Goal: Information Seeking & Learning: Learn about a topic

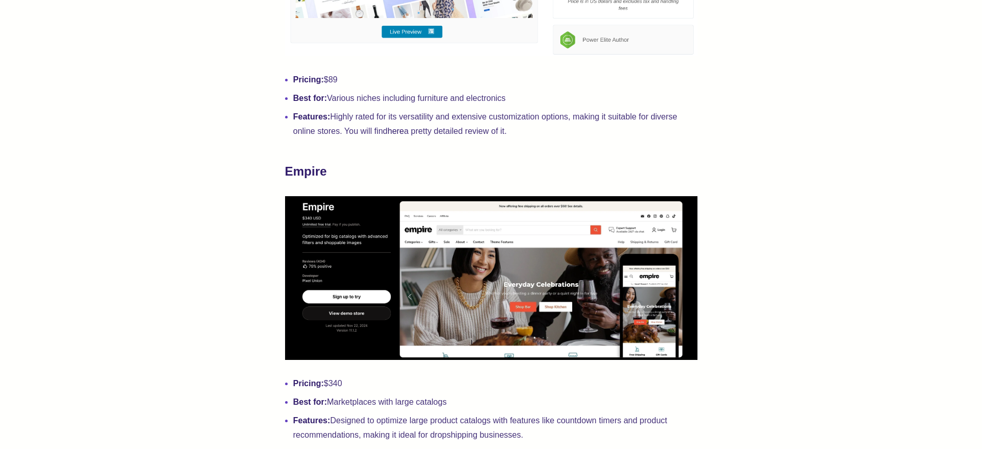
scroll to position [2721, 0]
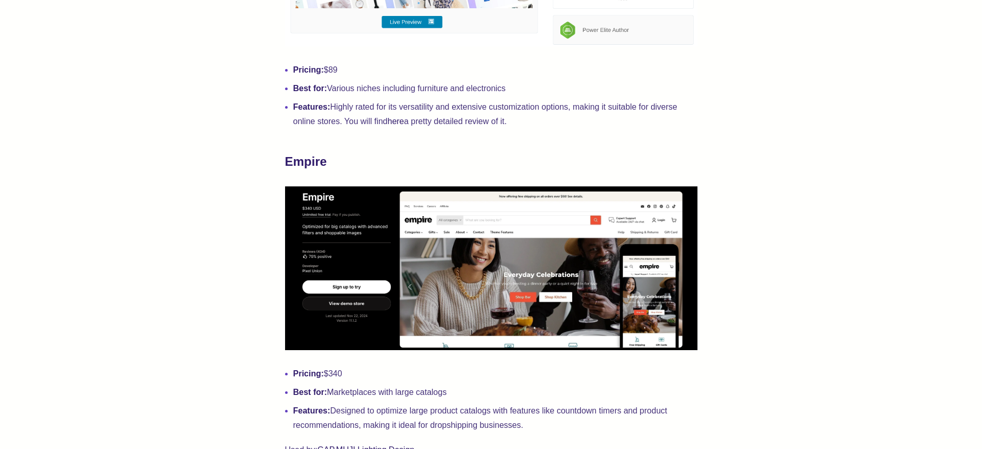
click at [495, 259] on img at bounding box center [491, 269] width 412 height 164
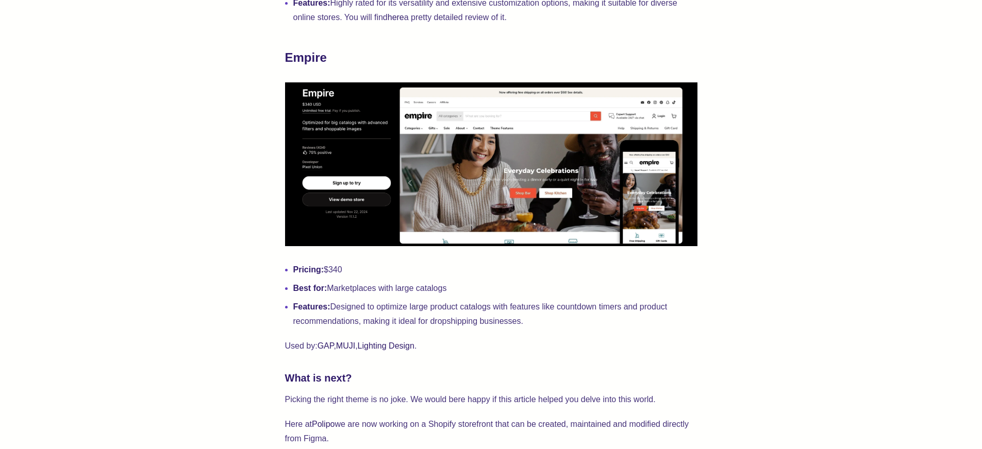
scroll to position [2882, 0]
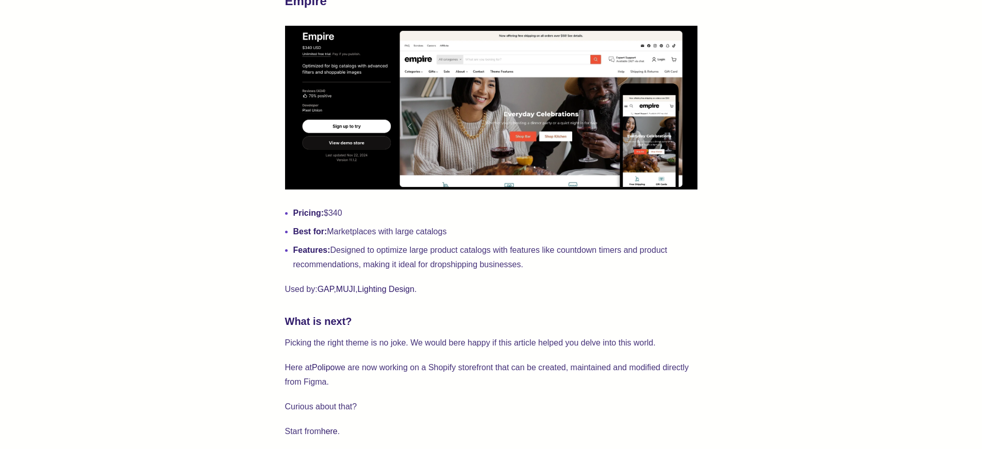
click at [426, 249] on li "Features: Designed to optimize large product catalogs with features like countd…" at bounding box center [495, 257] width 404 height 29
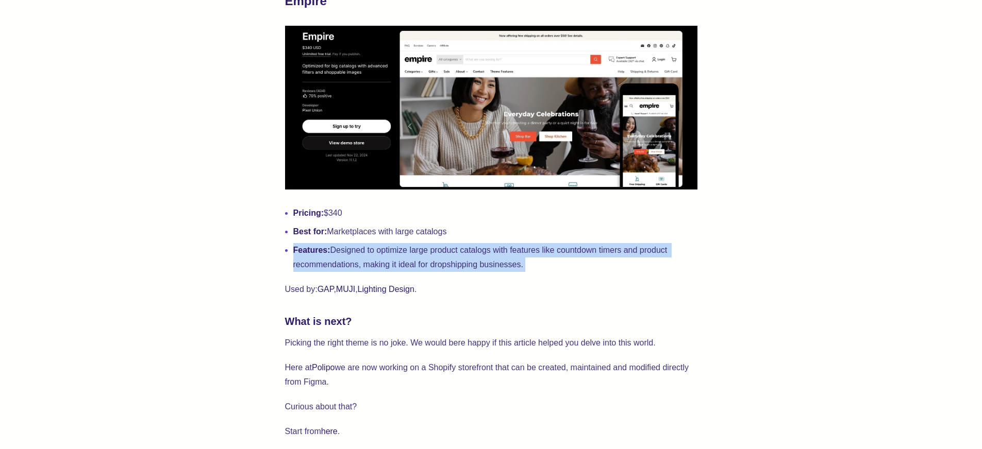
click at [426, 249] on li "Features: Designed to optimize large product catalogs with features like countd…" at bounding box center [495, 257] width 404 height 29
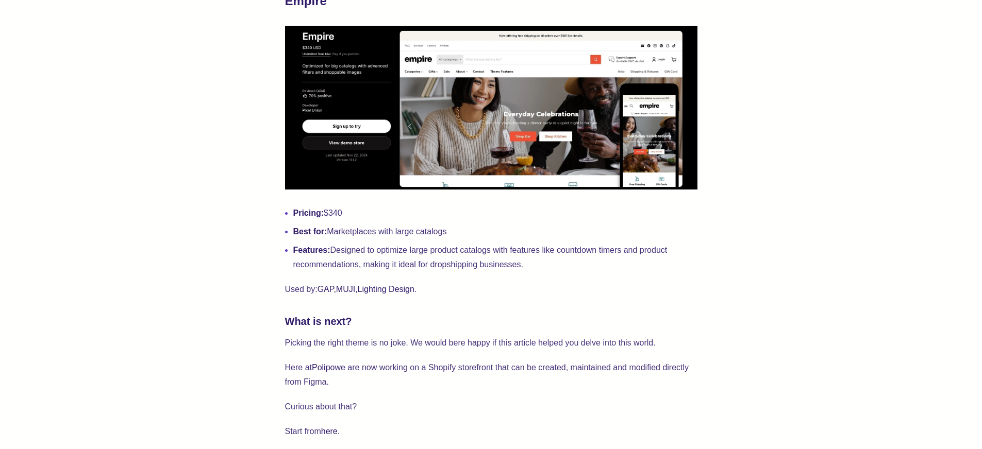
click at [502, 247] on li "Features: Designed to optimize large product catalogs with features like countd…" at bounding box center [495, 257] width 404 height 29
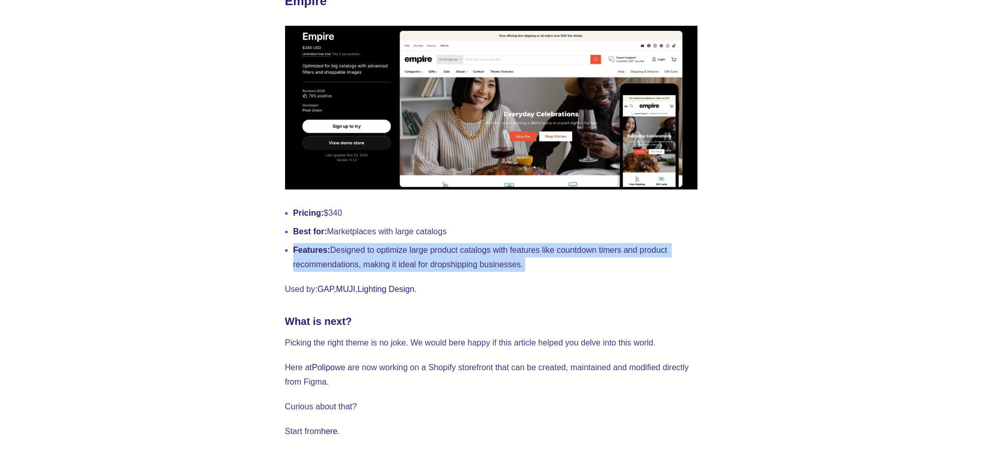
click at [502, 247] on li "Features: Designed to optimize large product catalogs with features like countd…" at bounding box center [495, 257] width 404 height 29
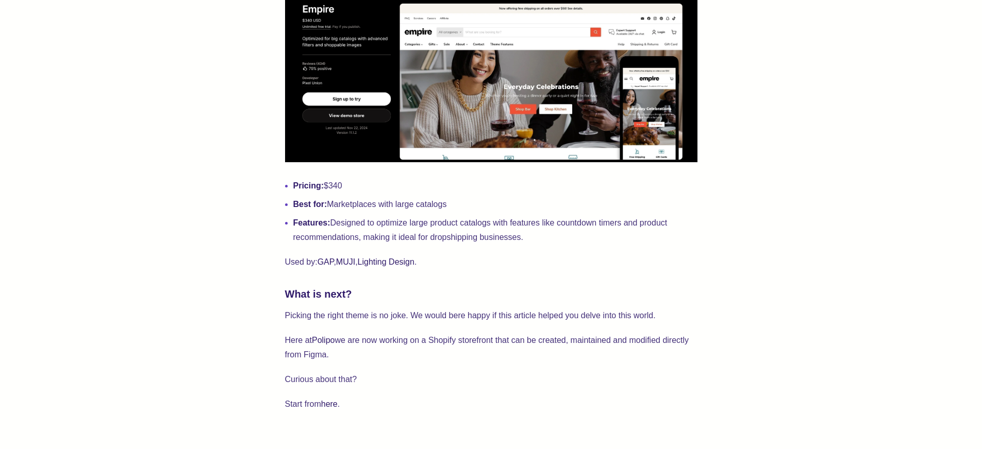
scroll to position [2998, 0]
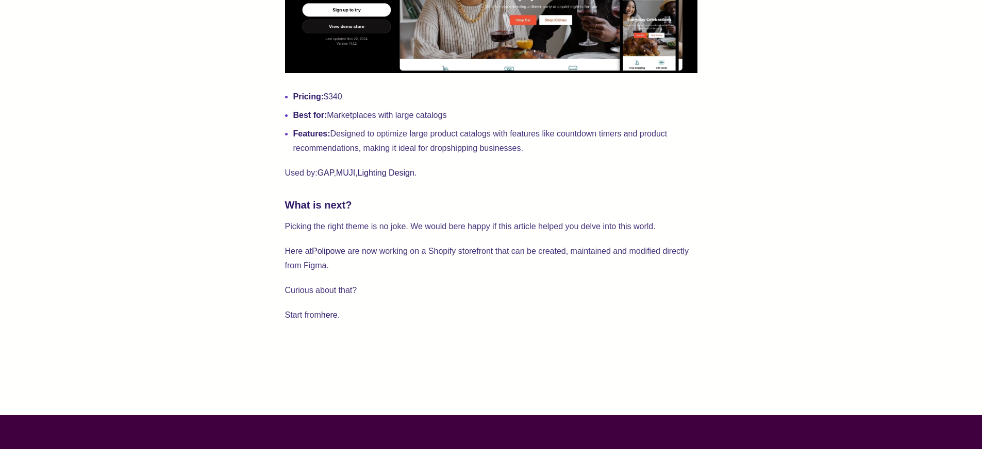
click at [455, 147] on li "Features: Designed to optimize large product catalogs with features like countd…" at bounding box center [495, 141] width 404 height 29
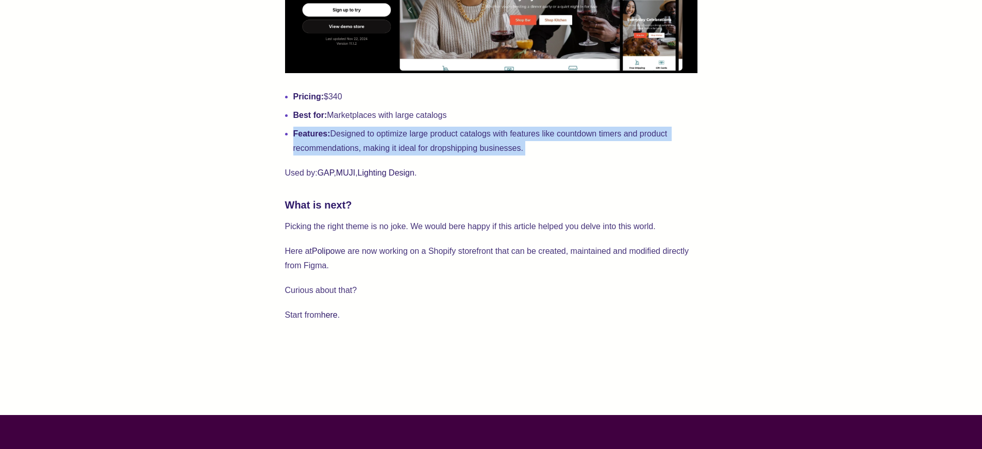
click at [455, 147] on li "Features: Designed to optimize large product catalogs with features like countd…" at bounding box center [495, 141] width 404 height 29
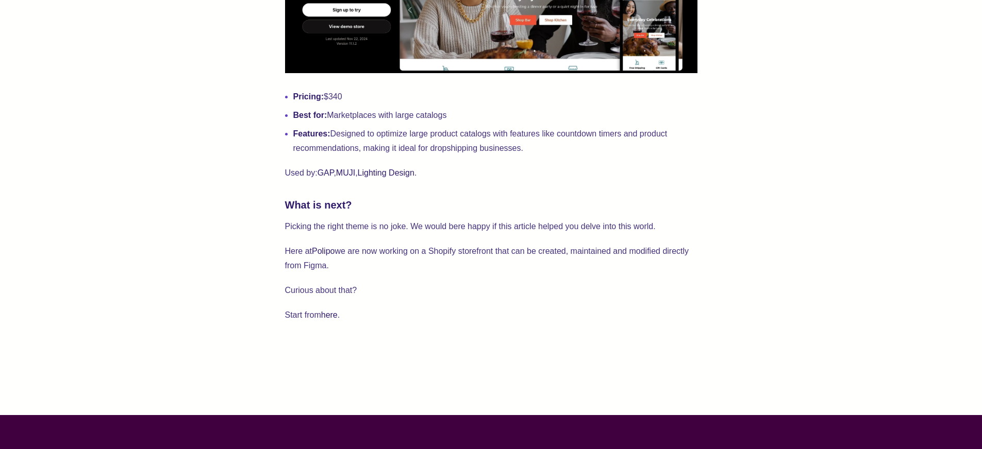
click at [481, 265] on p "Here at Polipo we are now working on a Shopify storefront that can be created, …" at bounding box center [491, 258] width 412 height 29
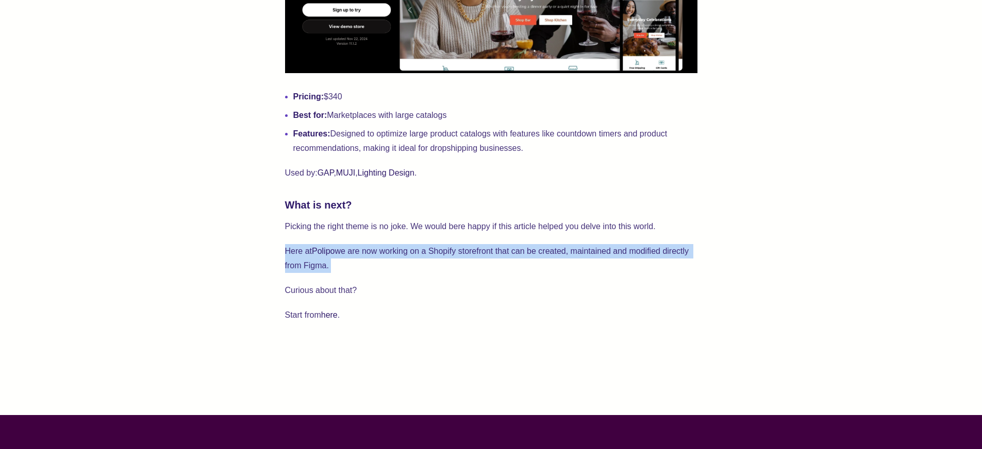
click at [481, 265] on p "Here at Polipo we are now working on a Shopify storefront that can be created, …" at bounding box center [491, 258] width 412 height 29
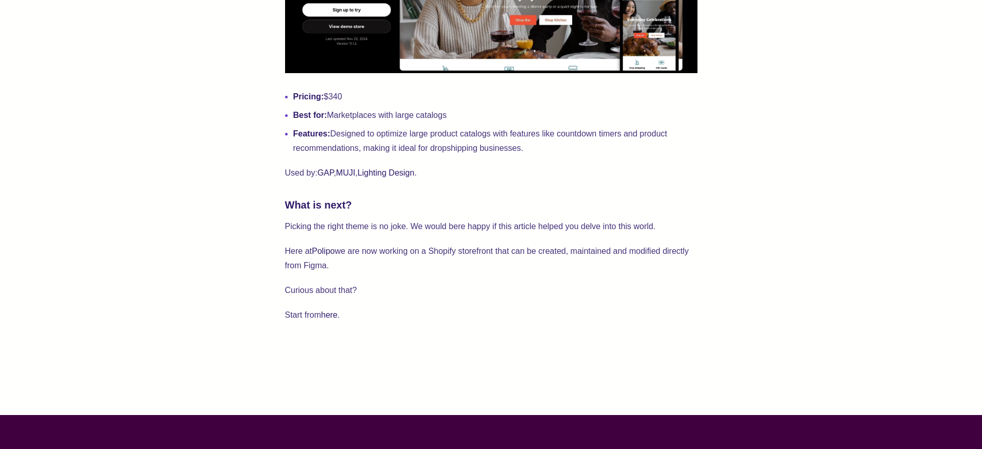
click at [479, 273] on p "Here at Polipo we are now working on a Shopify storefront that can be created, …" at bounding box center [491, 258] width 412 height 29
click at [486, 251] on p "Here at Polipo we are now working on a Shopify storefront that can be created, …" at bounding box center [491, 258] width 412 height 29
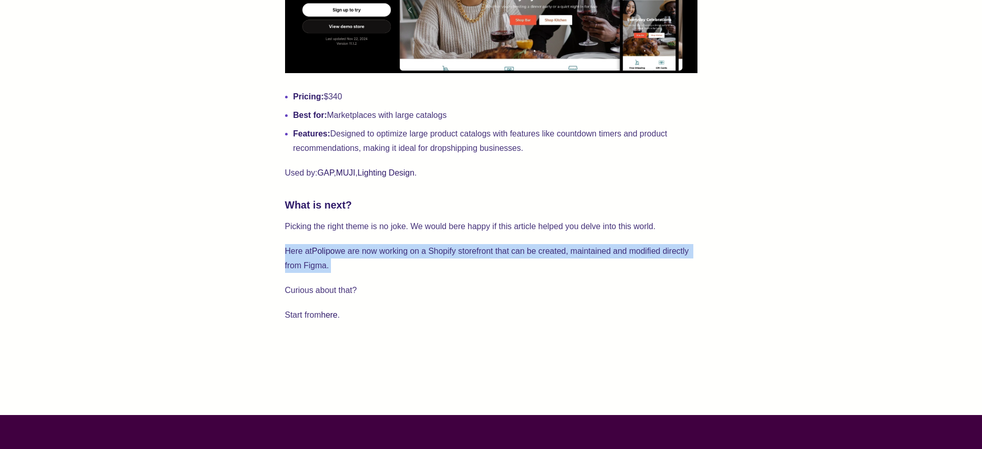
click at [486, 251] on p "Here at Polipo we are now working on a Shopify storefront that can be created, …" at bounding box center [491, 258] width 412 height 29
click at [486, 252] on p "Here at Polipo we are now working on a Shopify storefront that can be created, …" at bounding box center [491, 258] width 412 height 29
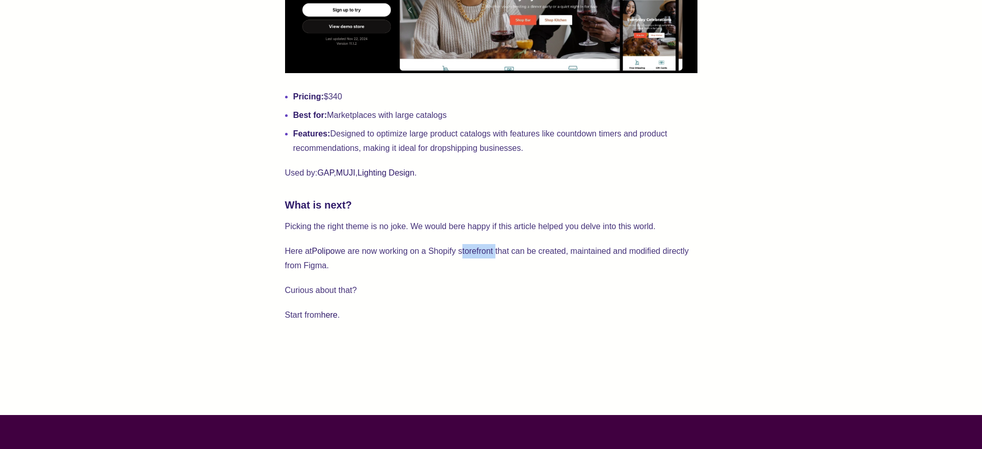
click at [486, 252] on p "Here at Polipo we are now working on a Shopify storefront that can be created, …" at bounding box center [491, 258] width 412 height 29
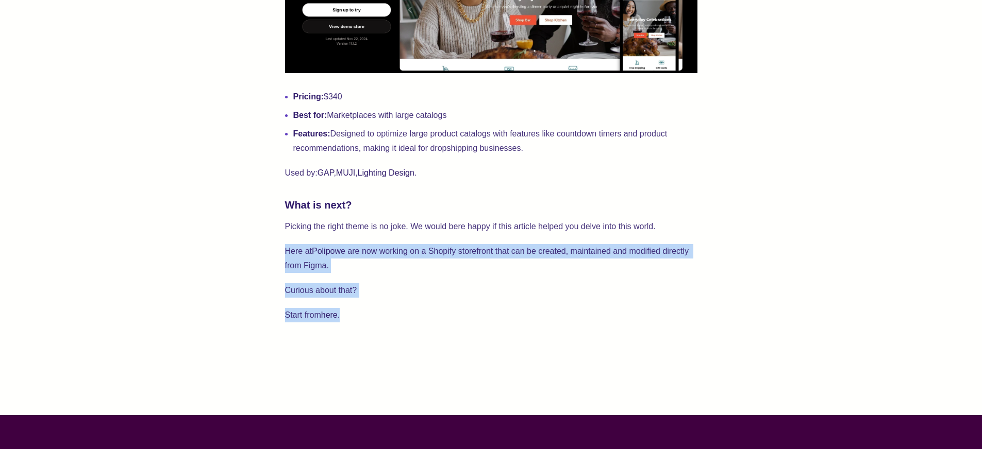
drag, startPoint x: 486, startPoint y: 252, endPoint x: 483, endPoint y: 340, distance: 88.2
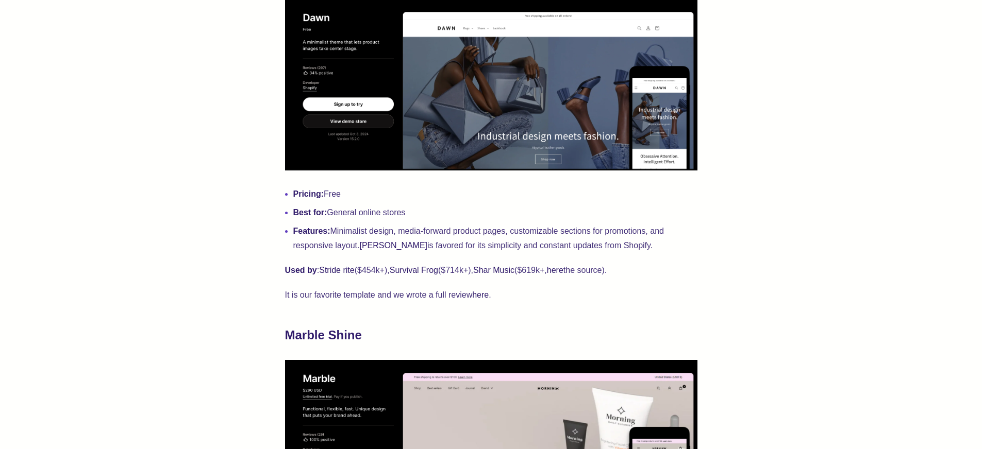
scroll to position [0, 0]
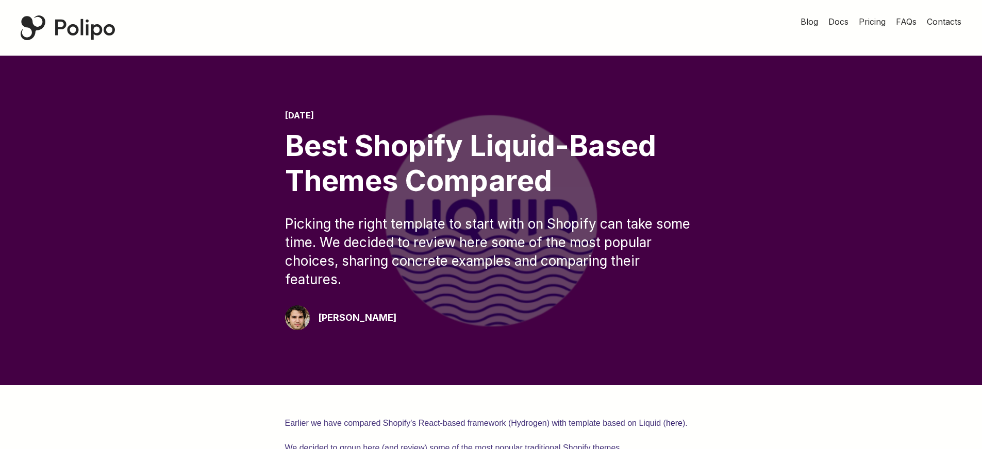
click at [407, 142] on div "Best Shopify Liquid-Based Themes Compared" at bounding box center [491, 163] width 412 height 69
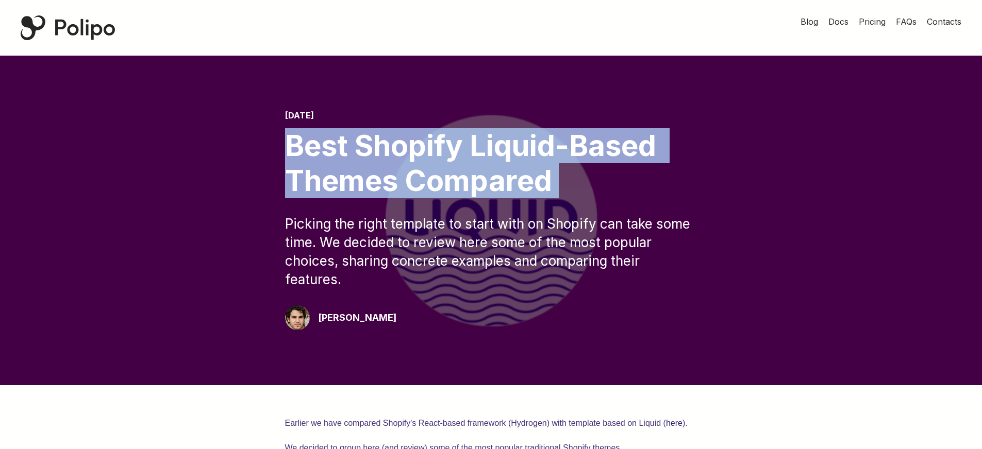
drag, startPoint x: 407, startPoint y: 142, endPoint x: 414, endPoint y: 283, distance: 140.8
click at [414, 271] on div "December 30, 2024 Best Shopify Liquid-Based Themes Compared Picking the right t…" at bounding box center [491, 221] width 412 height 220
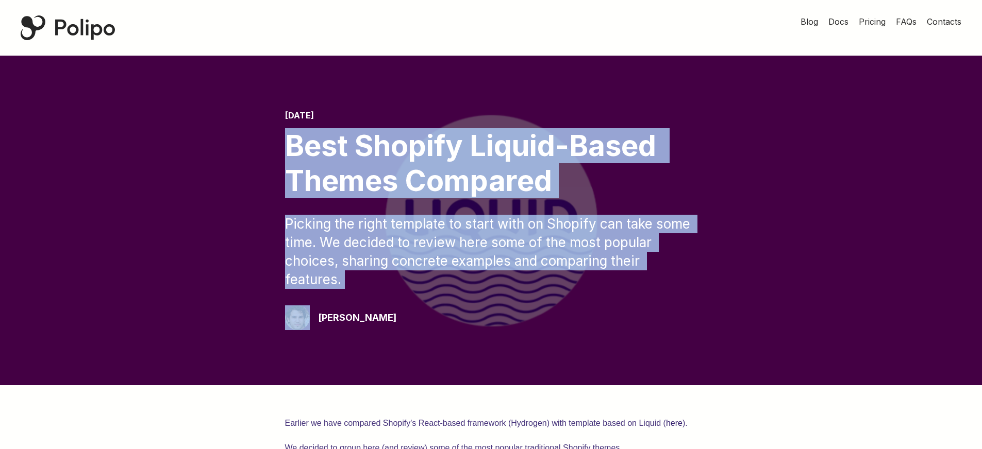
click at [414, 288] on div "Picking the right template to start with on Shopify can take some time. We deci…" at bounding box center [491, 252] width 412 height 74
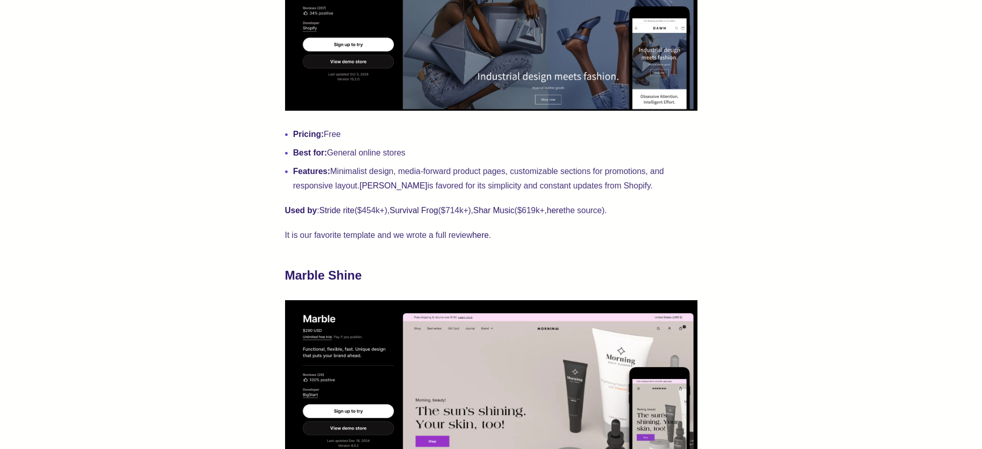
scroll to position [648, 0]
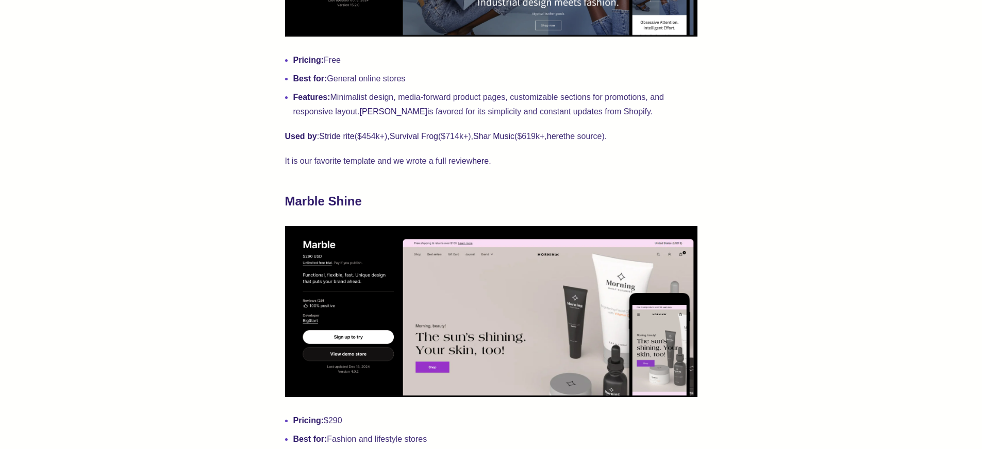
click at [447, 163] on p "It is our favorite template and we wrote a full review here ." at bounding box center [491, 161] width 412 height 14
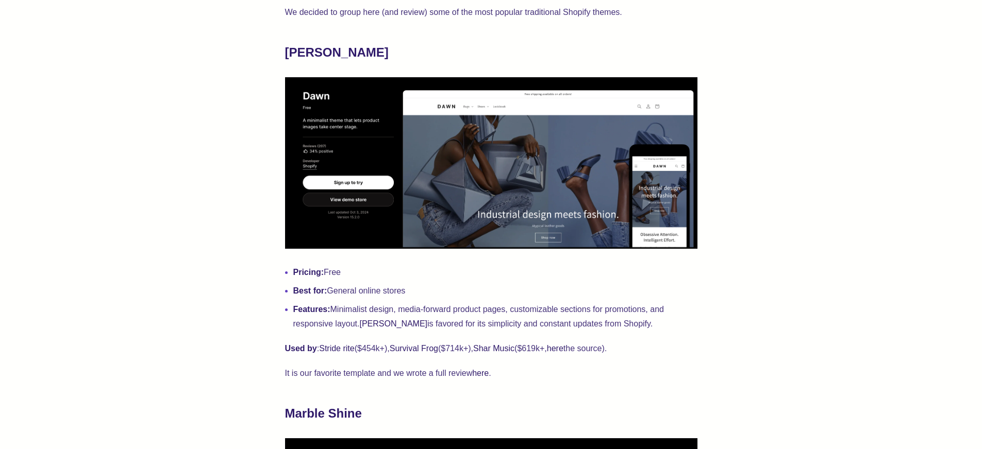
scroll to position [437, 0]
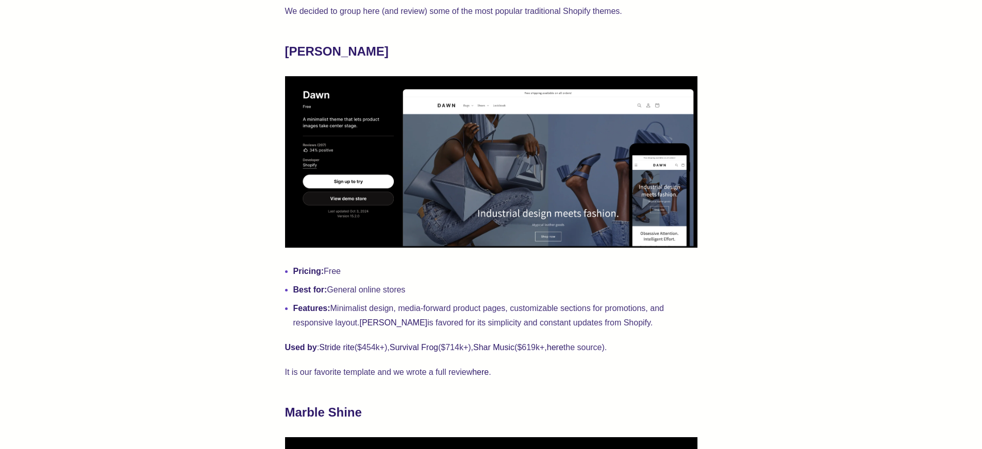
click at [485, 374] on link "here" at bounding box center [480, 372] width 16 height 9
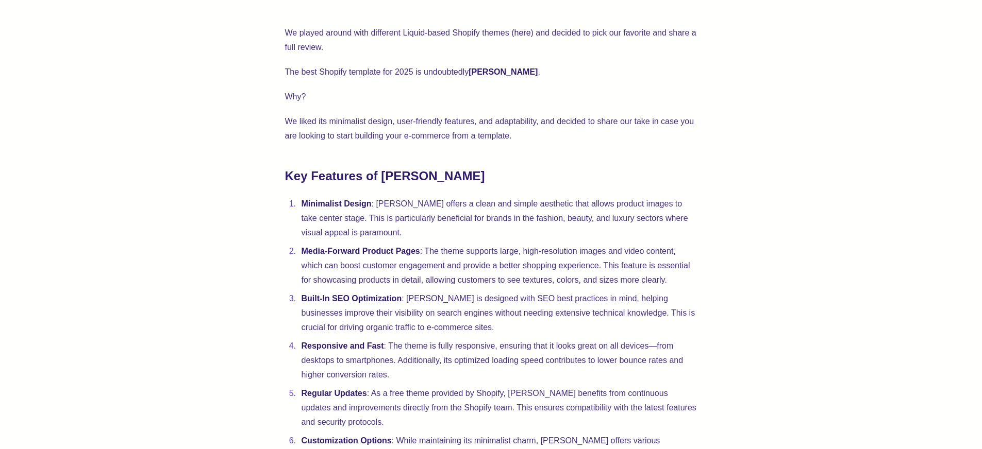
scroll to position [410, 0]
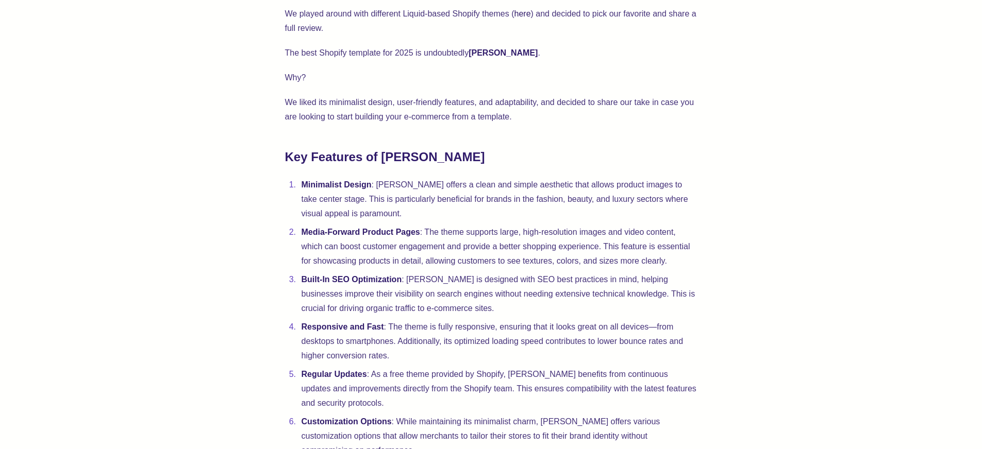
click at [404, 109] on p "We liked its minimalist design, user-friendly features, and adaptability, and d…" at bounding box center [491, 109] width 412 height 29
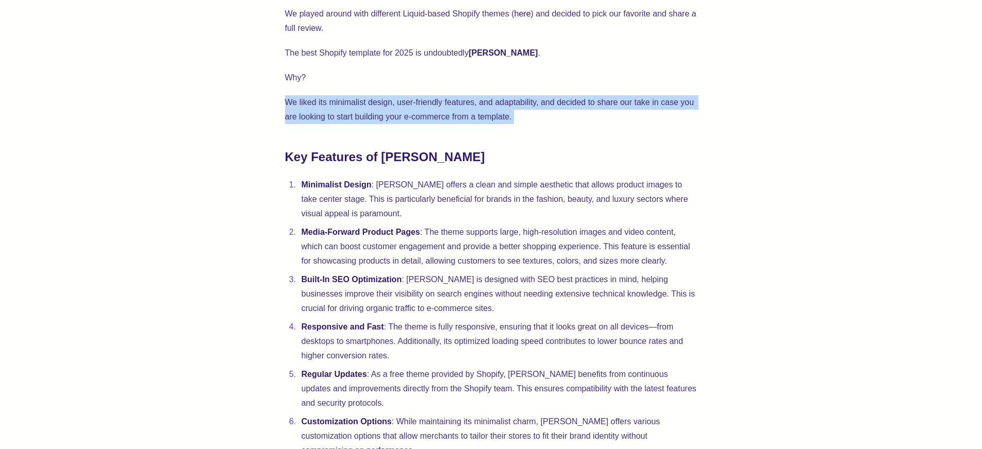
click at [403, 109] on p "We liked its minimalist design, user-friendly features, and adaptability, and d…" at bounding box center [491, 109] width 412 height 29
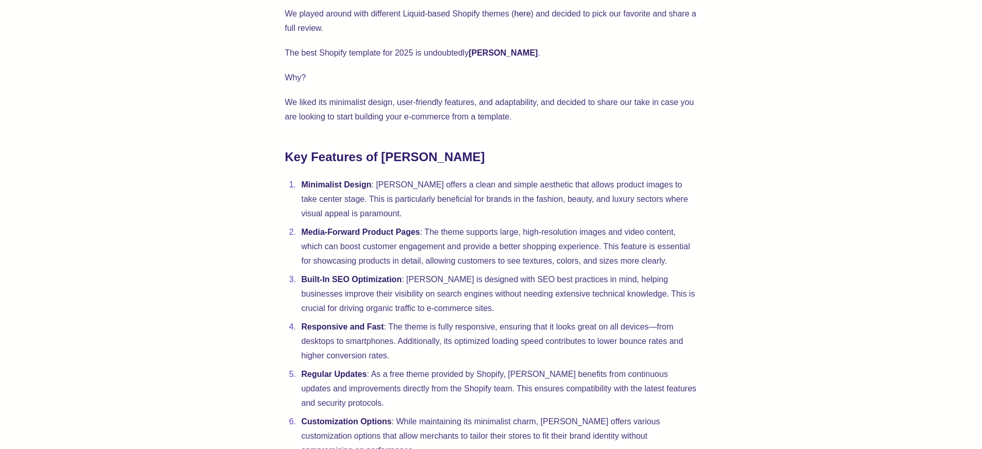
click at [501, 108] on p "We liked its minimalist design, user-friendly features, and adaptability, and d…" at bounding box center [491, 109] width 412 height 29
click at [501, 107] on p "We liked its minimalist design, user-friendly features, and adaptability, and d…" at bounding box center [491, 109] width 412 height 29
click at [500, 107] on p "We liked its minimalist design, user-friendly features, and adaptability, and d…" at bounding box center [491, 109] width 412 height 29
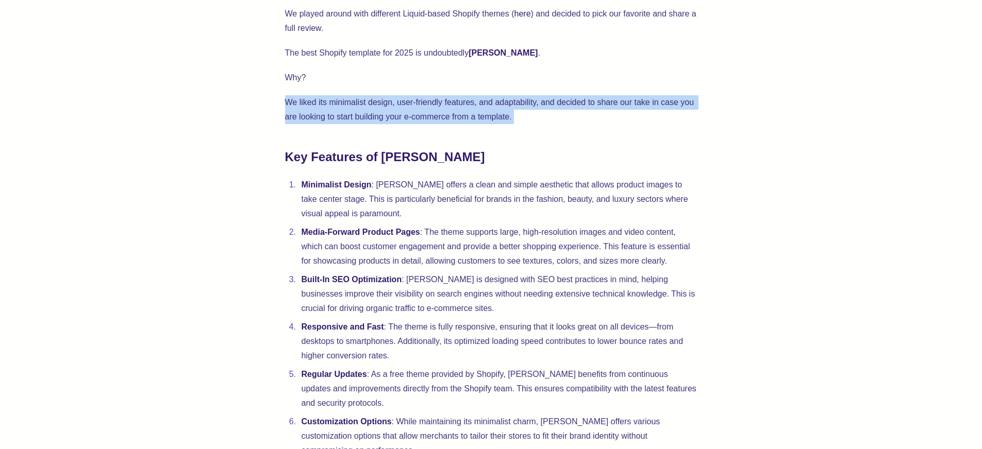
click at [500, 107] on p "We liked its minimalist design, user-friendly features, and adaptability, and d…" at bounding box center [491, 109] width 412 height 29
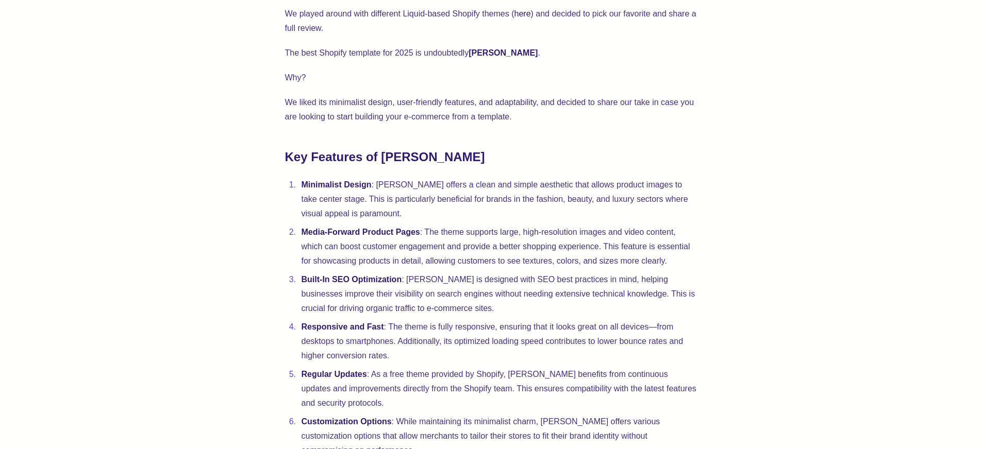
click at [638, 77] on p "Why?" at bounding box center [491, 78] width 412 height 14
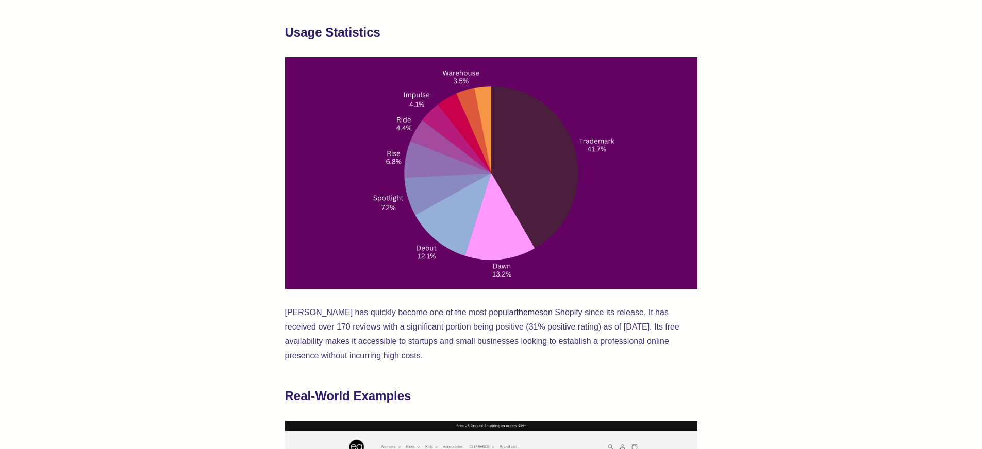
scroll to position [868, 0]
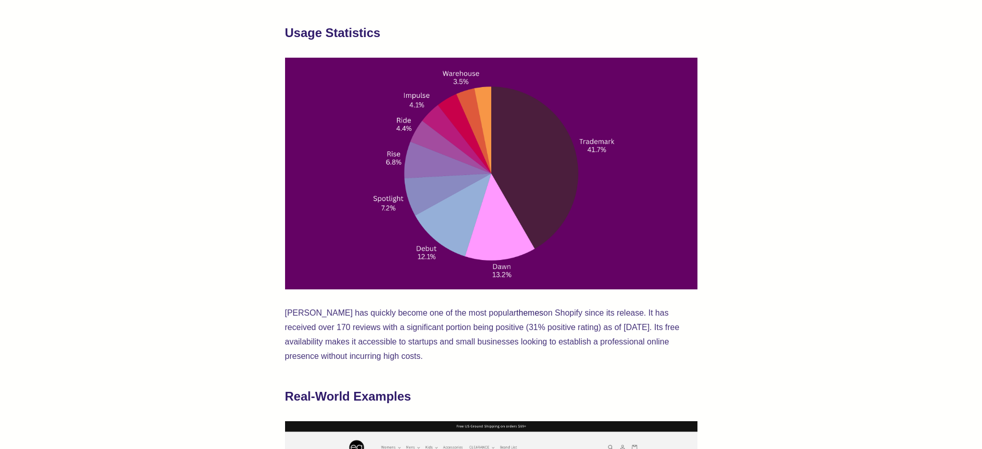
click at [827, 183] on div "We played around with different Liquid-based Shopify themes ( here ) and decide…" at bounding box center [490, 299] width 899 height 1562
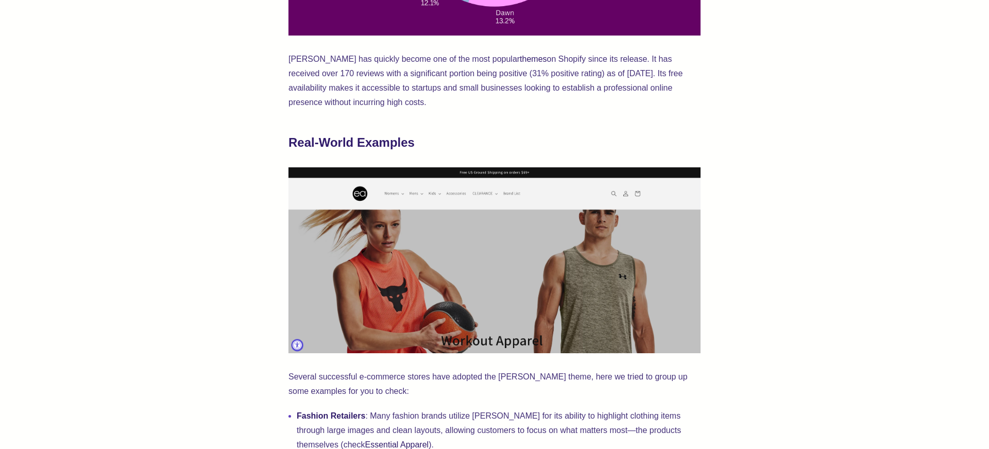
scroll to position [1126, 0]
